Goal: Transaction & Acquisition: Purchase product/service

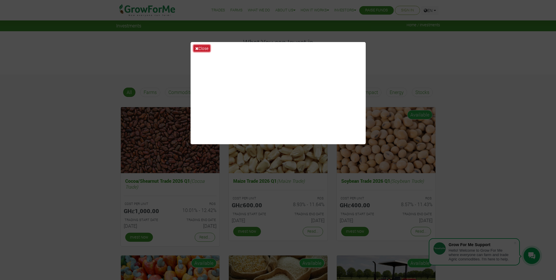
click at [198, 49] on icon at bounding box center [196, 48] width 3 height 4
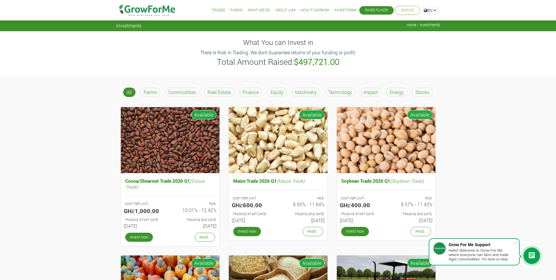
click at [147, 92] on p "Farms" at bounding box center [150, 92] width 13 height 7
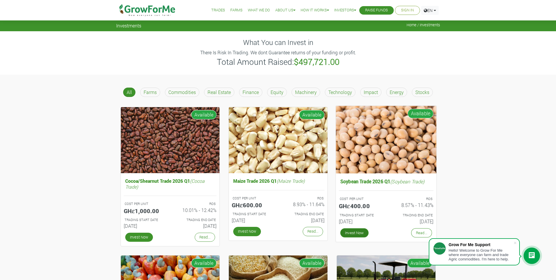
click at [357, 232] on link "Invest Now" at bounding box center [354, 232] width 28 height 9
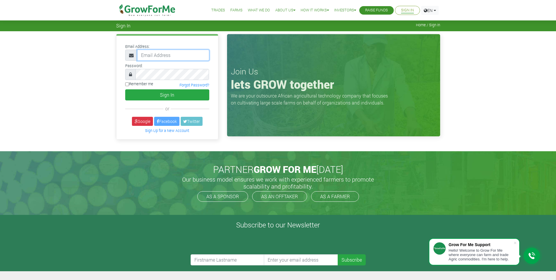
click at [190, 50] on input "email" at bounding box center [173, 55] width 72 height 11
click at [175, 54] on input "email" at bounding box center [173, 55] width 72 height 11
type input "pippenbeat@gmail.com"
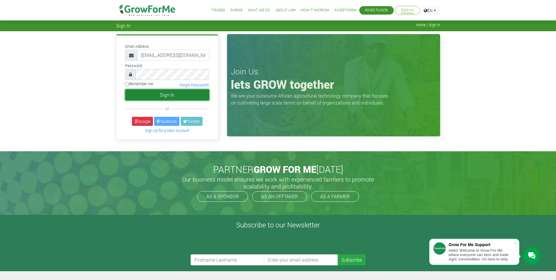
click at [167, 93] on button "Sign In" at bounding box center [167, 94] width 84 height 11
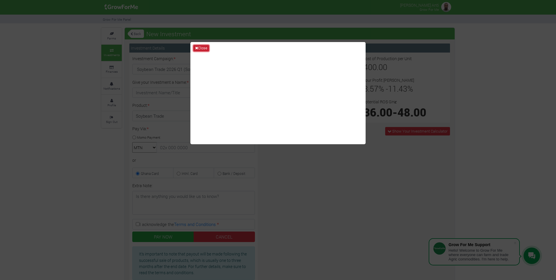
click at [203, 47] on button "Close" at bounding box center [201, 48] width 16 height 6
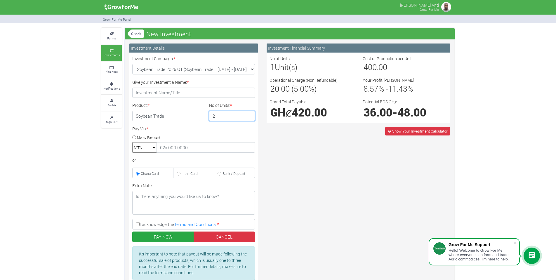
click at [249, 114] on input "2" at bounding box center [232, 116] width 46 height 11
type input "3"
click at [249, 114] on input "3" at bounding box center [232, 116] width 46 height 11
click at [534, 254] on icon at bounding box center [531, 255] width 7 height 7
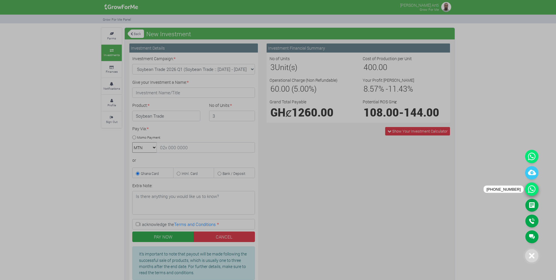
click at [530, 188] on icon at bounding box center [531, 188] width 13 height 13
click at [538, 153] on div "Main Channel Callback Feedback Form [PHONE_NUMBER] Open Channel Contact us on W…" at bounding box center [533, 122] width 16 height 248
click at [534, 155] on icon at bounding box center [531, 156] width 13 height 13
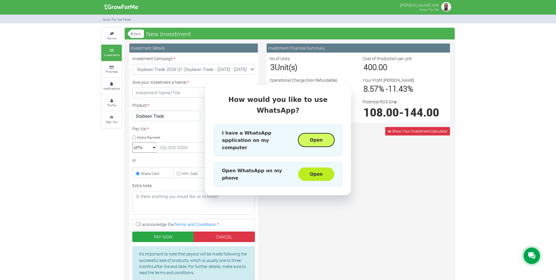
click at [315, 137] on button "Open" at bounding box center [316, 139] width 36 height 13
